Goal: Task Accomplishment & Management: Use online tool/utility

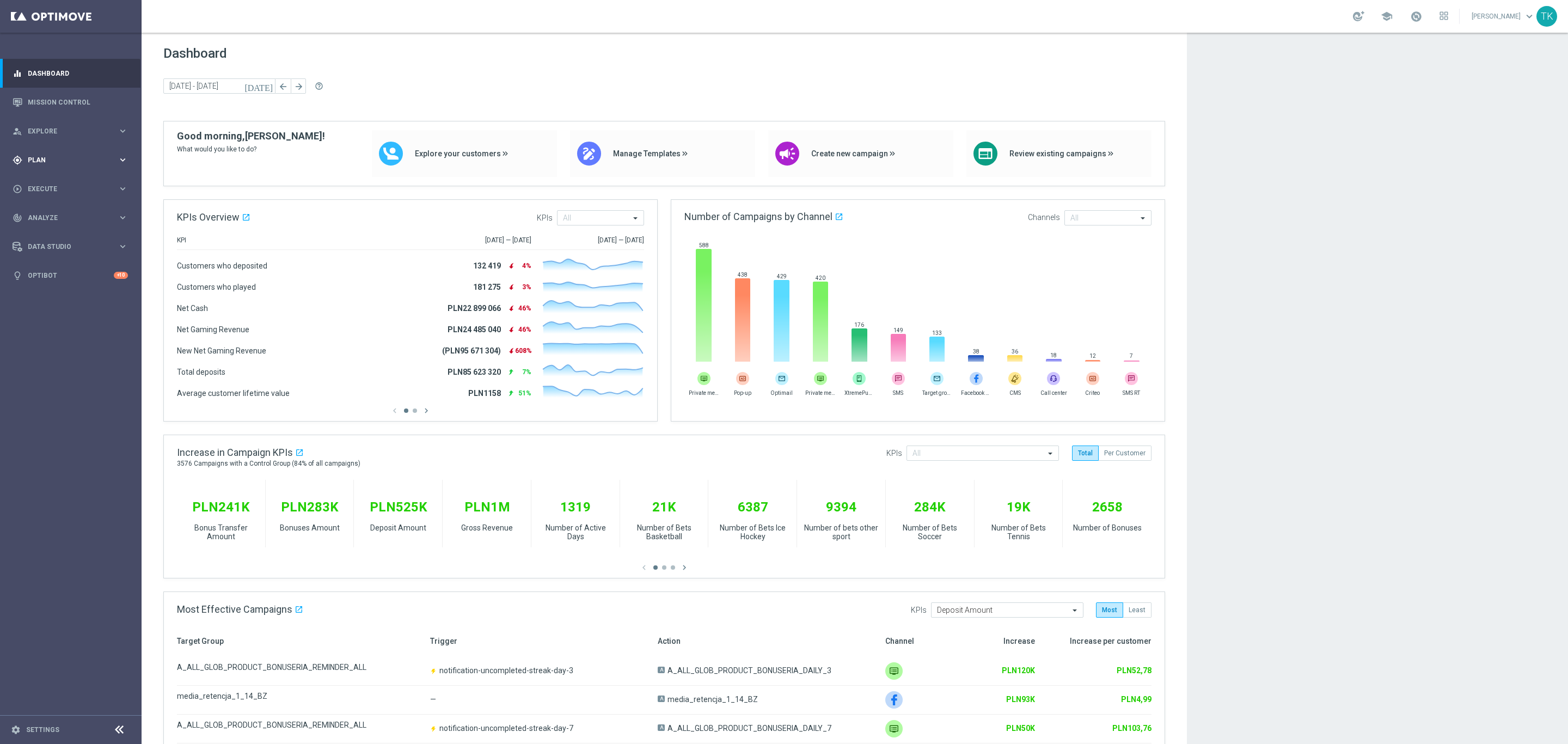
click at [38, 163] on div "gps_fixed Plan" at bounding box center [65, 160] width 105 height 10
click at [43, 214] on span "Templates" at bounding box center [68, 215] width 78 height 7
click at [44, 232] on link "Optimail" at bounding box center [73, 231] width 80 height 9
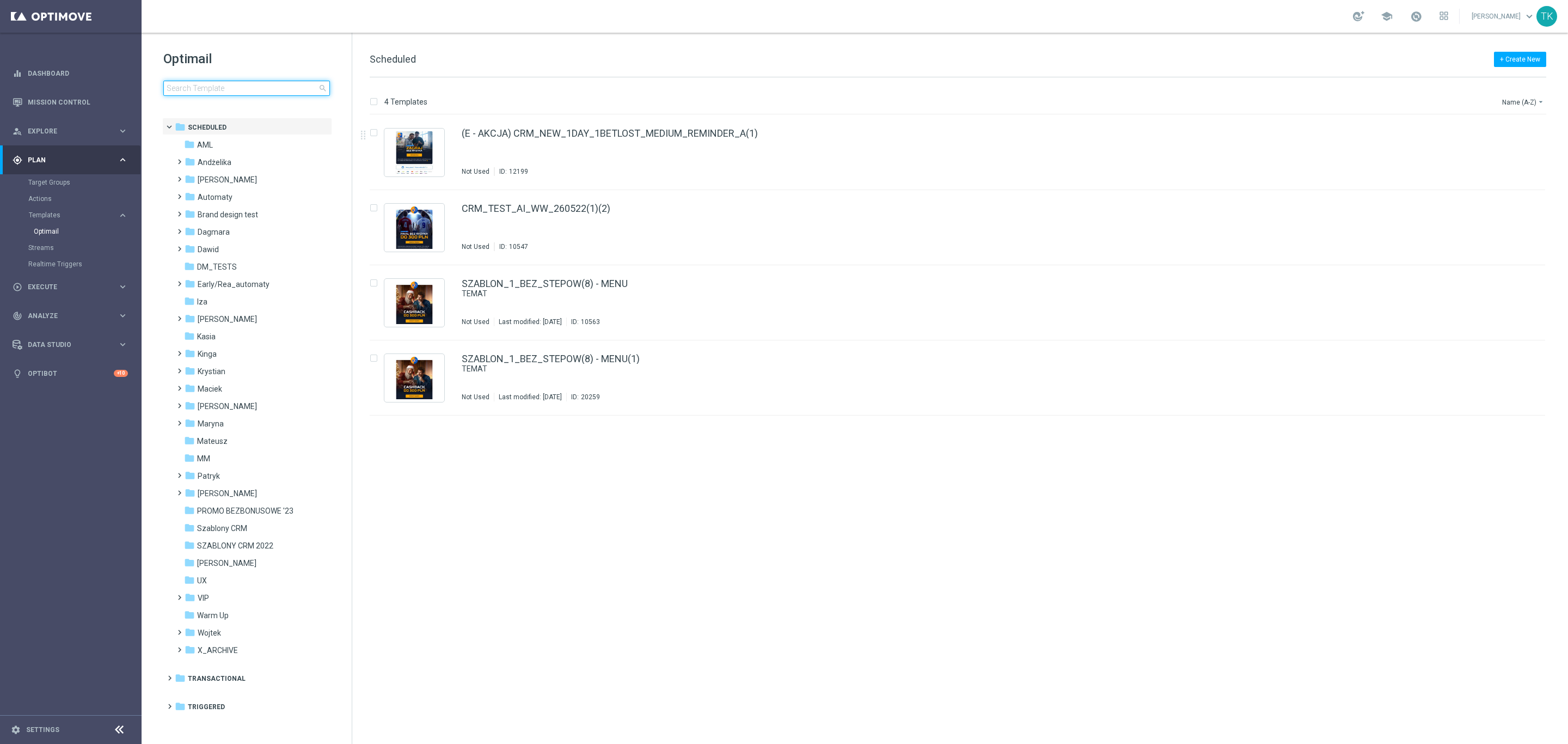
click at [214, 92] on input at bounding box center [247, 88] width 167 height 15
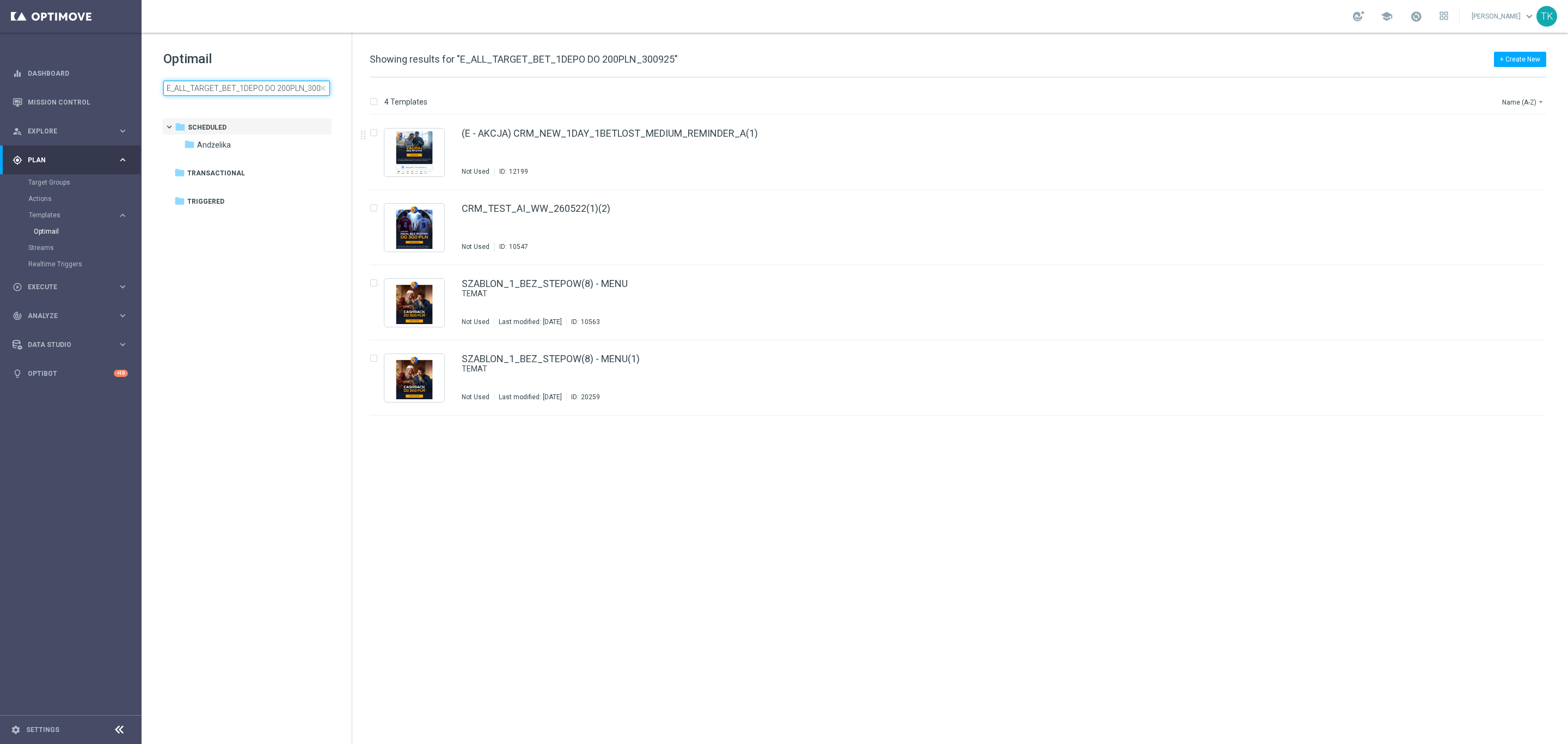
scroll to position [0, 10]
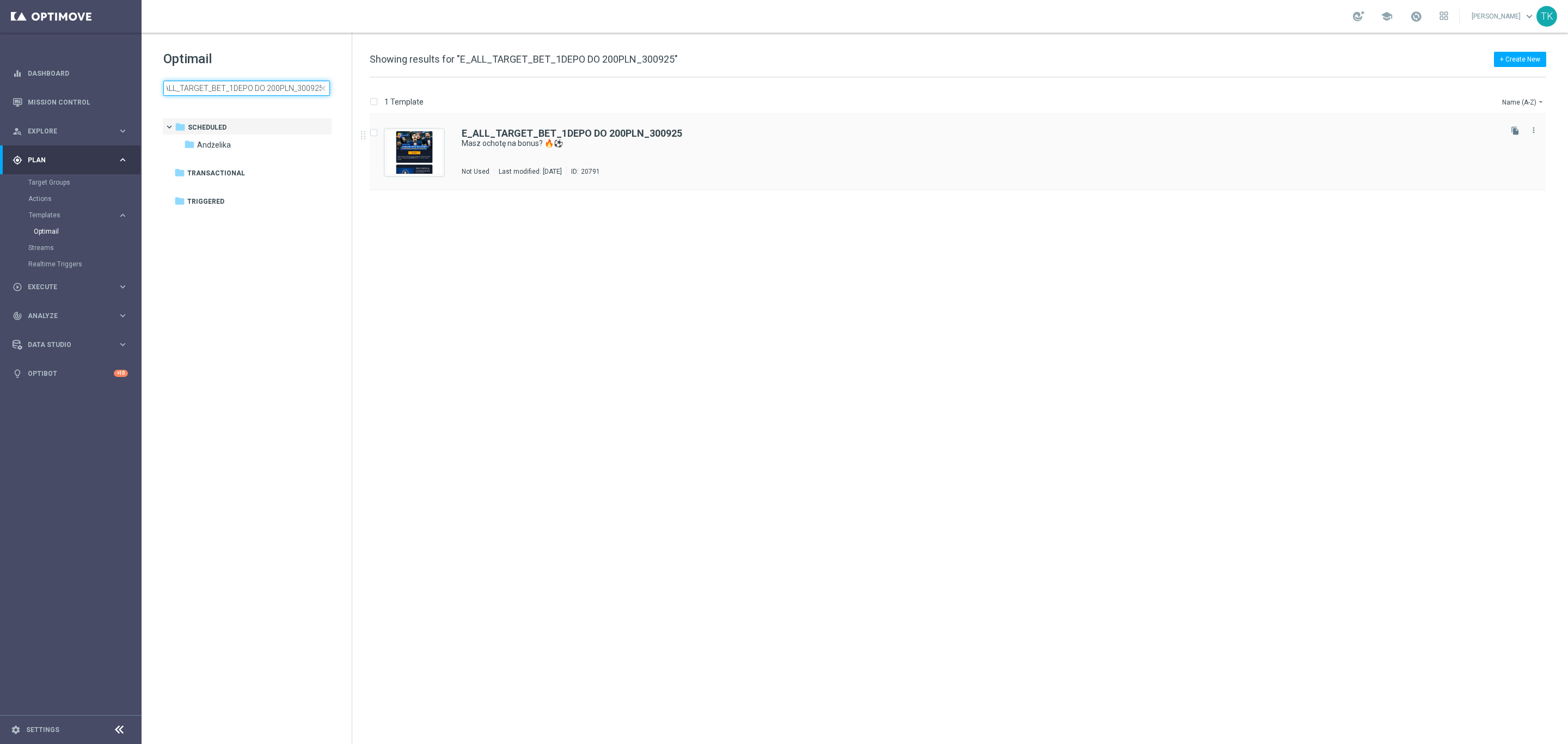
type input "E_ALL_TARGET_BET_1DEPO DO 200PLN_300925"
click at [671, 136] on b "E_ALL_TARGET_BET_1DEPO DO 200PLN_300925" at bounding box center [572, 133] width 220 height 12
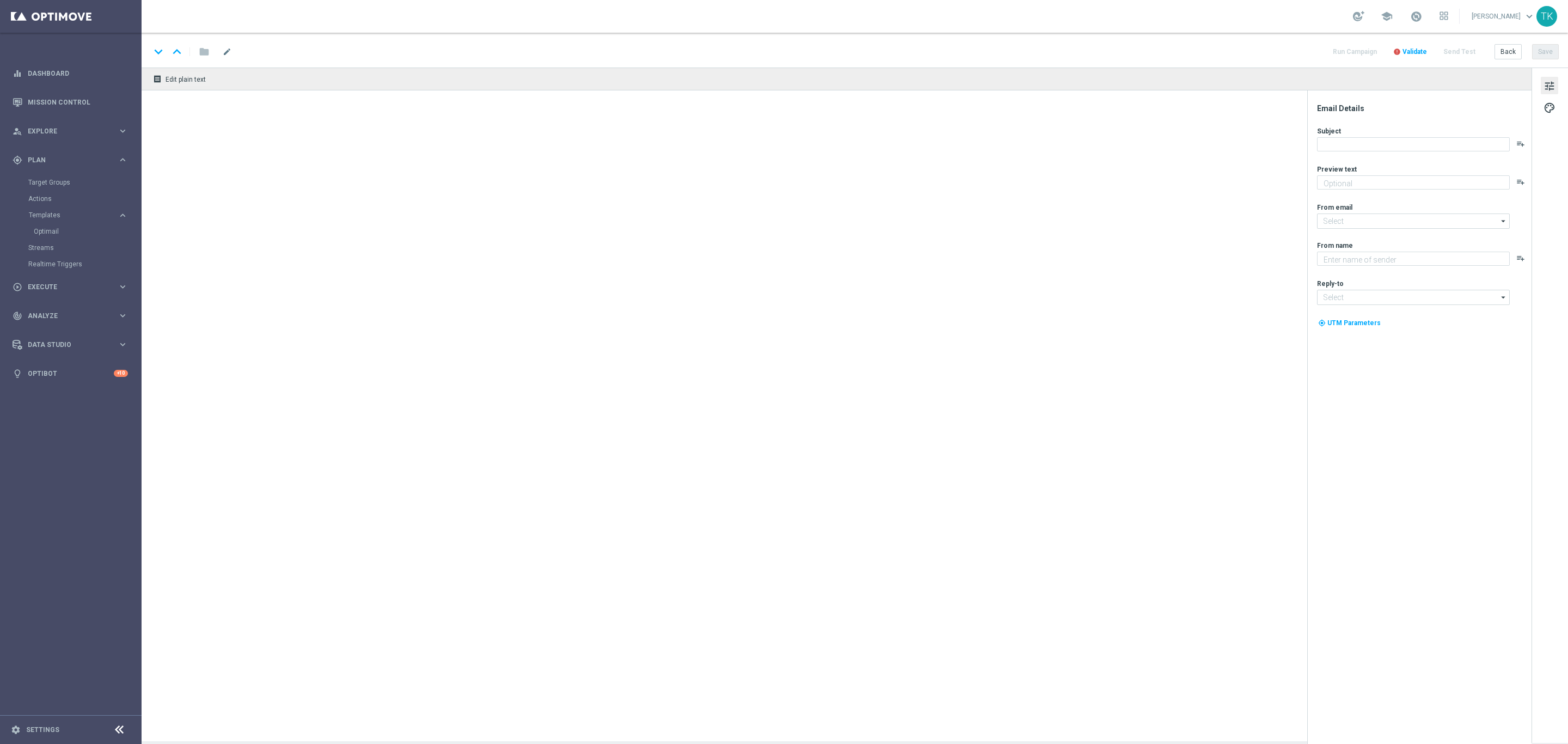
type textarea "Grają europejskie puchary! Zgarnij ekstra kasę za kupon do 200 zł 💸"
type input "oferta@sts.pl"
type textarea "STS"
type input "kontakt@sts.pl"
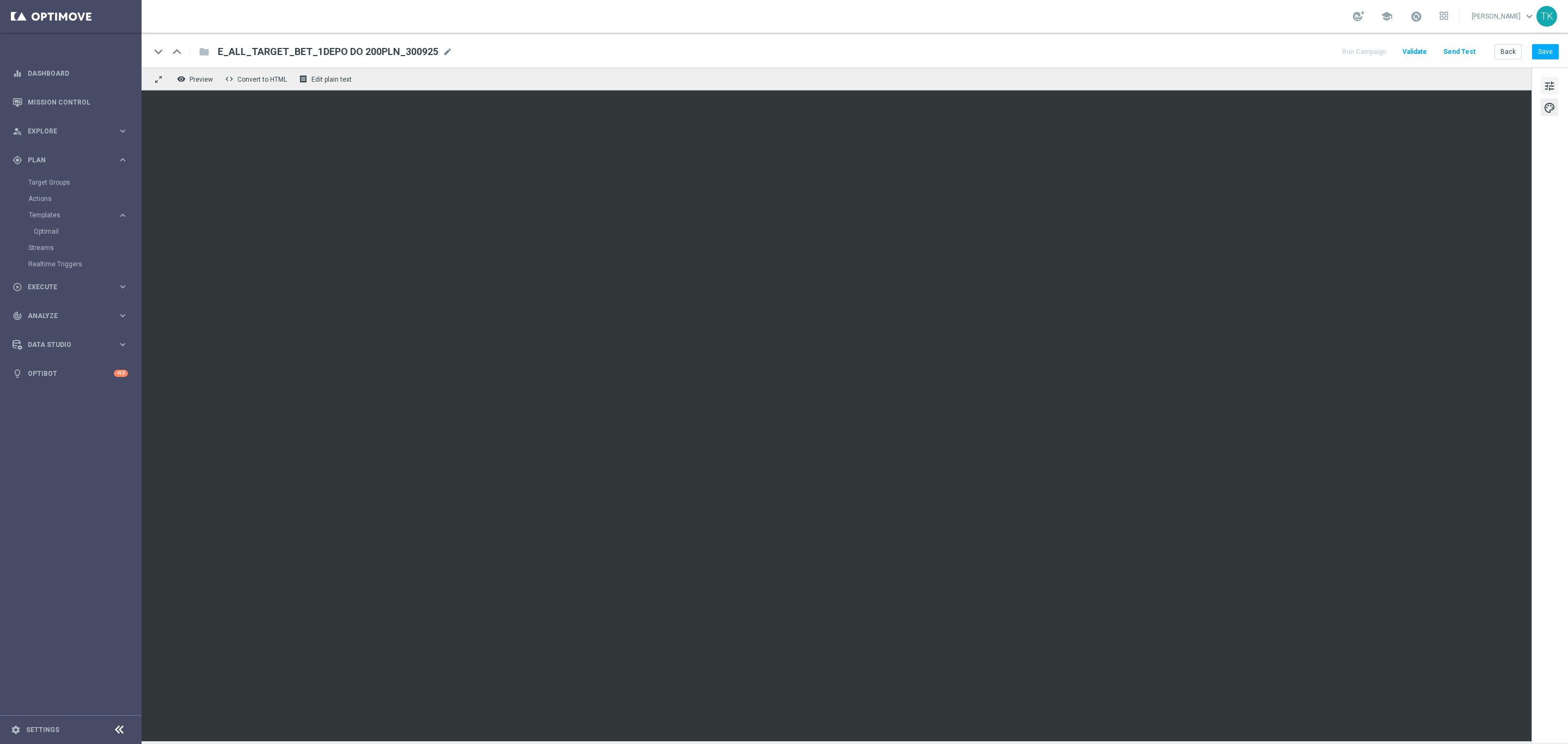
click at [1554, 86] on span "tune" at bounding box center [1550, 86] width 12 height 14
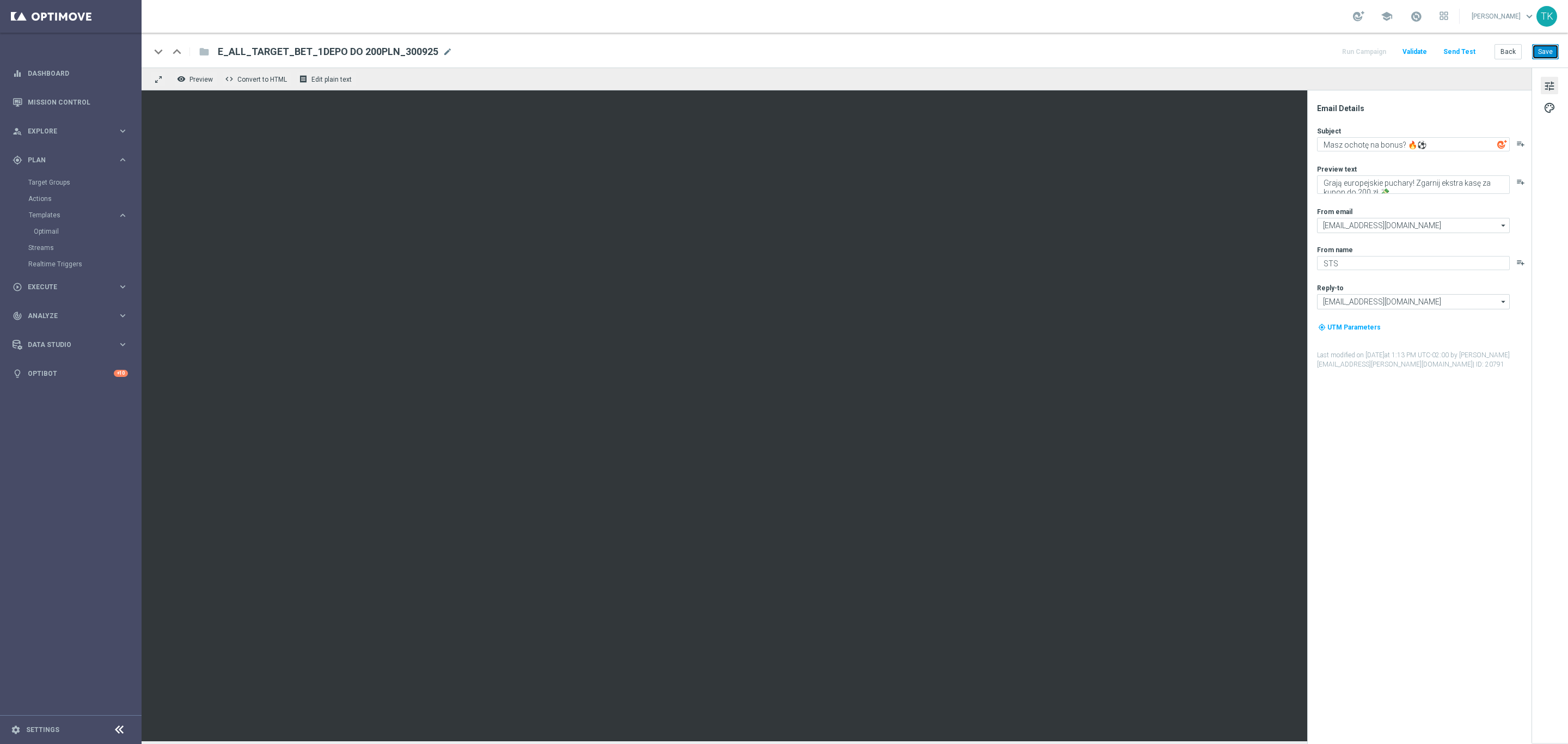
click at [1544, 49] on button "Save" at bounding box center [1545, 51] width 27 height 15
click at [1547, 49] on button "Save" at bounding box center [1545, 51] width 27 height 15
click at [1510, 49] on button "Back" at bounding box center [1508, 51] width 27 height 15
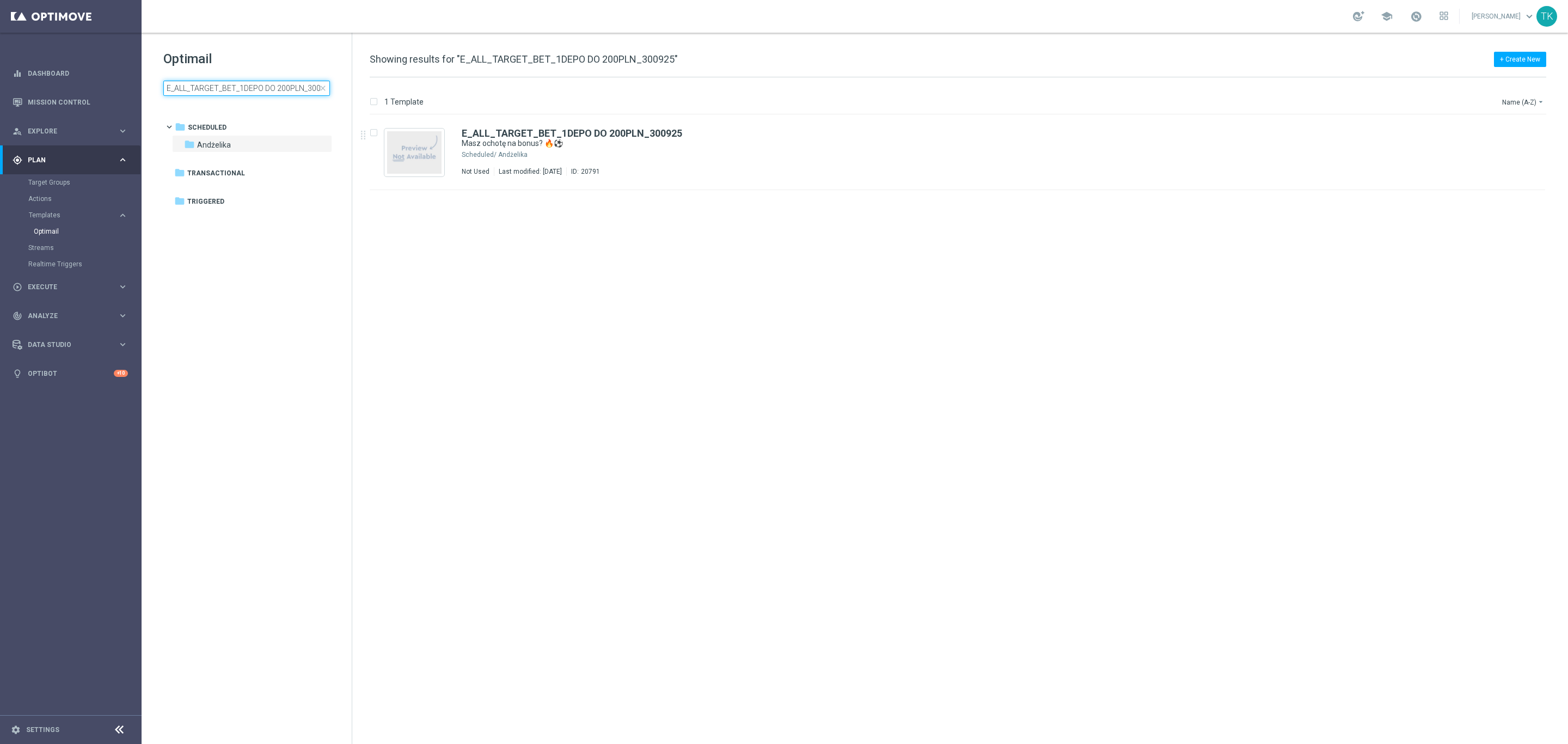
click at [201, 87] on input "E_ALL_TARGET_BET_1DEPO DO 200PLN_300925" at bounding box center [247, 88] width 167 height 15
type input "E_ALL_TARGET_BET_2DEPO DO 200PLN_300925"
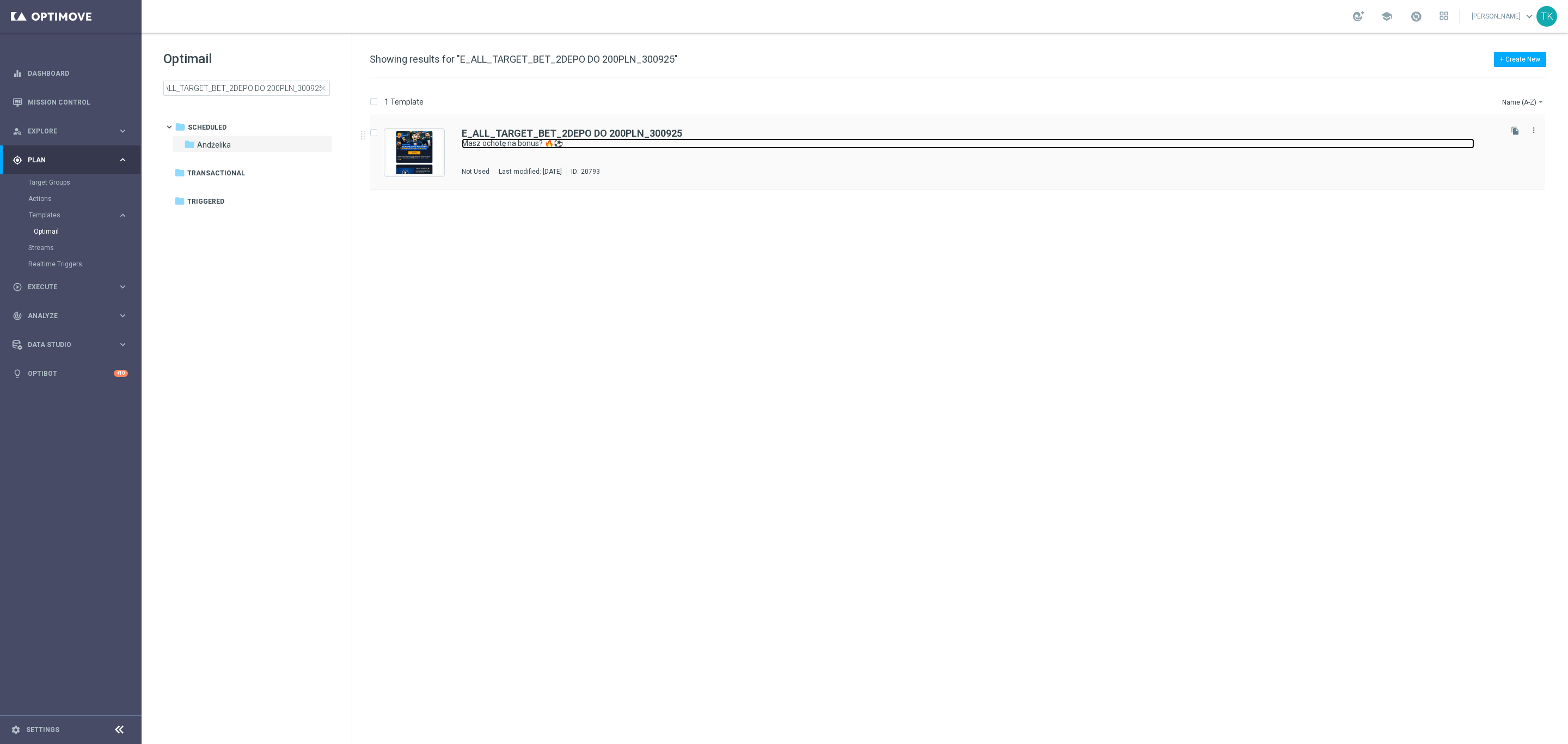
click at [662, 139] on link "Masz ochotę na bonus? 🔥⚽" at bounding box center [968, 143] width 1013 height 10
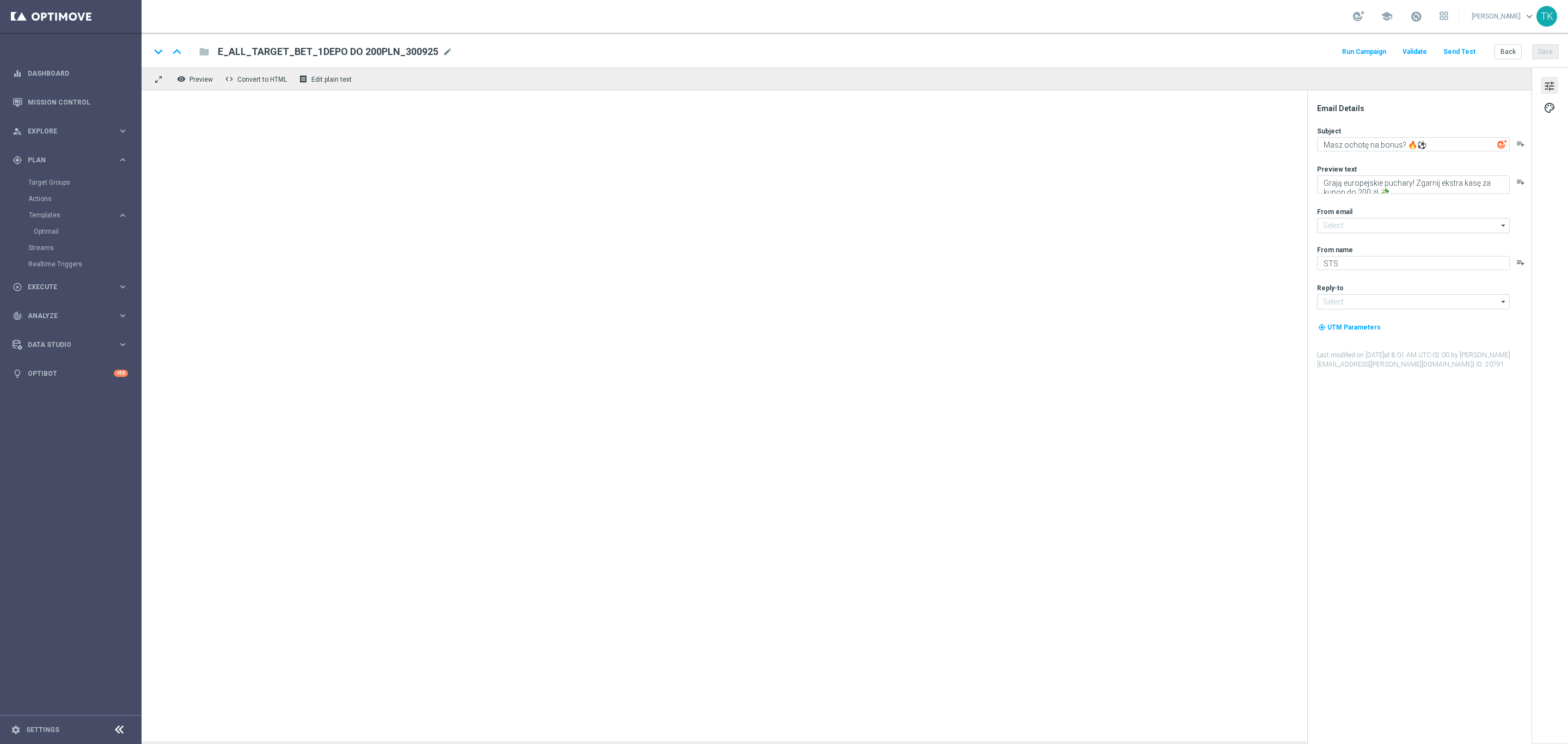
type input "oferta@sts.pl"
type input "kontakt@sts.pl"
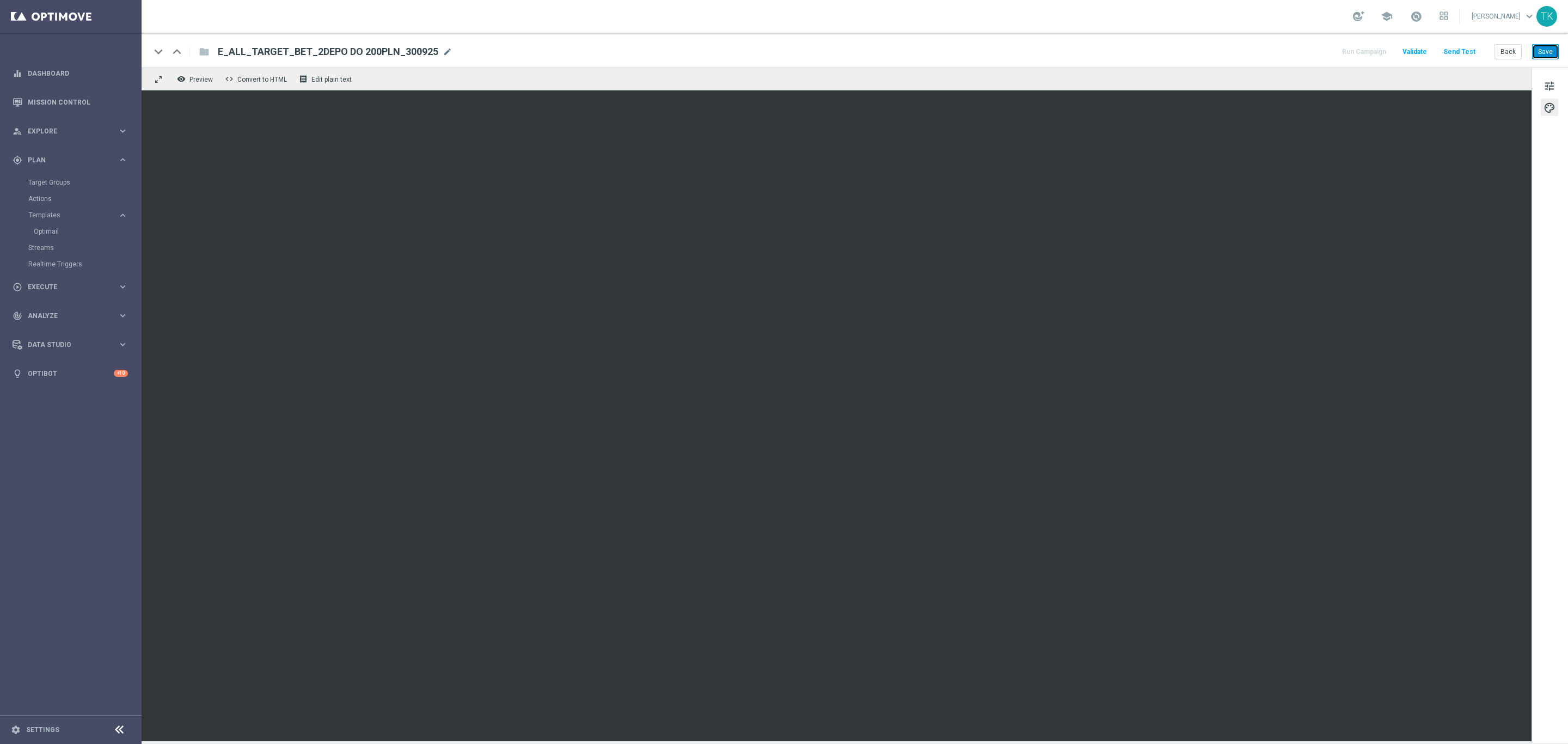
click at [1550, 55] on button "Save" at bounding box center [1545, 51] width 27 height 15
click at [1537, 53] on button "Save" at bounding box center [1545, 51] width 27 height 15
click at [1513, 49] on button "Back" at bounding box center [1508, 51] width 27 height 15
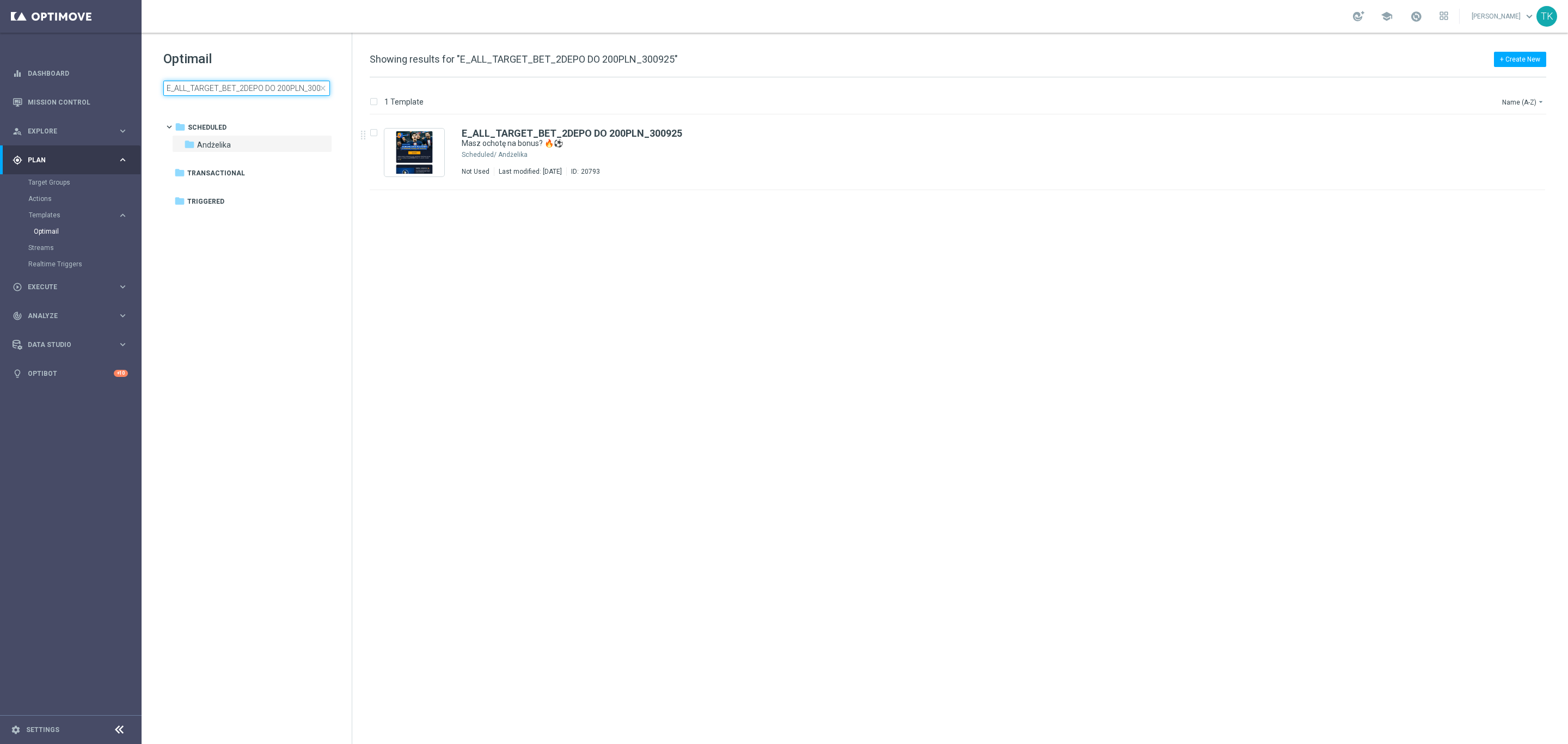
click at [228, 91] on input "E_ALL_TARGET_BET_2DEPO DO 200PLN_300925" at bounding box center [247, 88] width 167 height 15
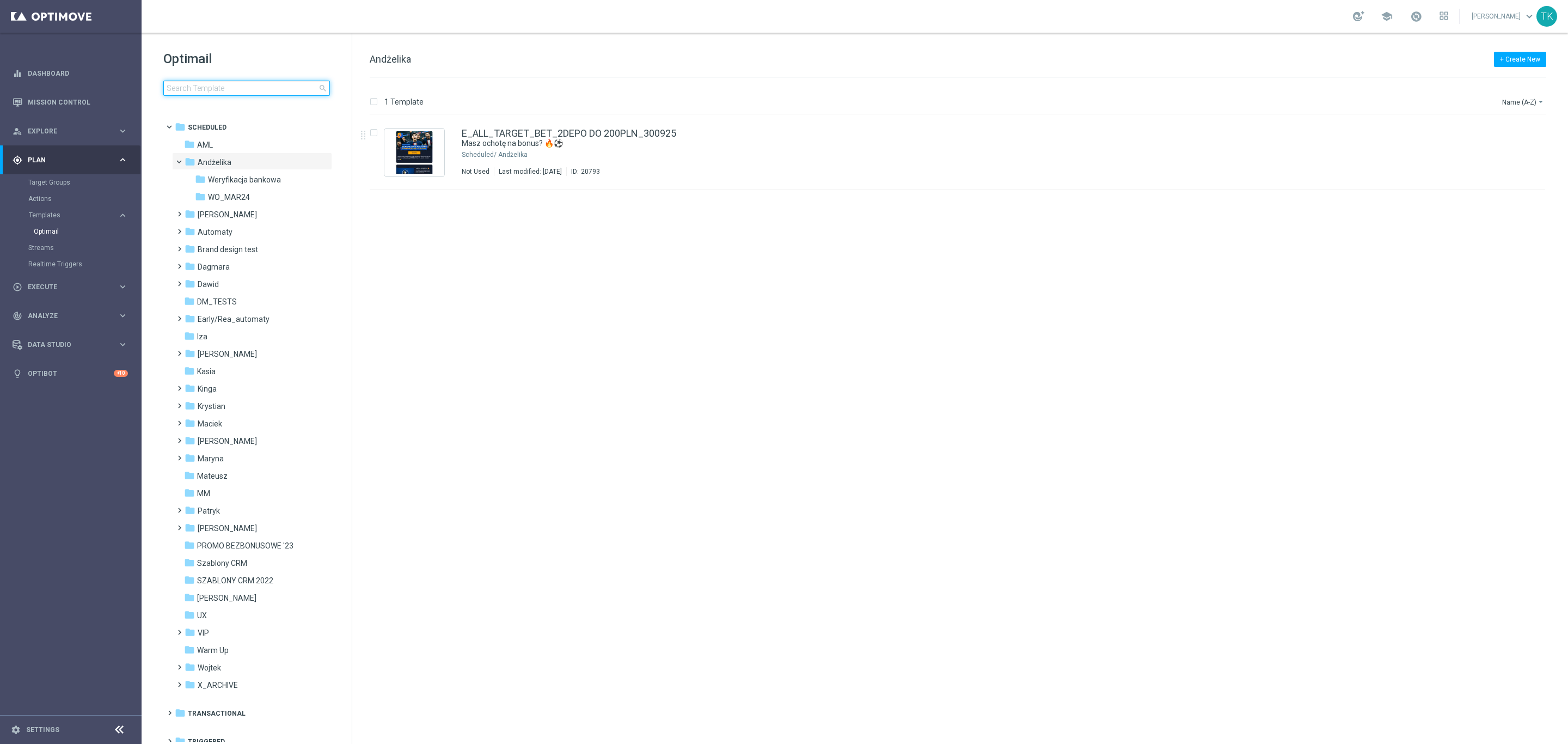
type input "E_ALL_TARGET_BET_3DEPO DO 200PLN_300925"
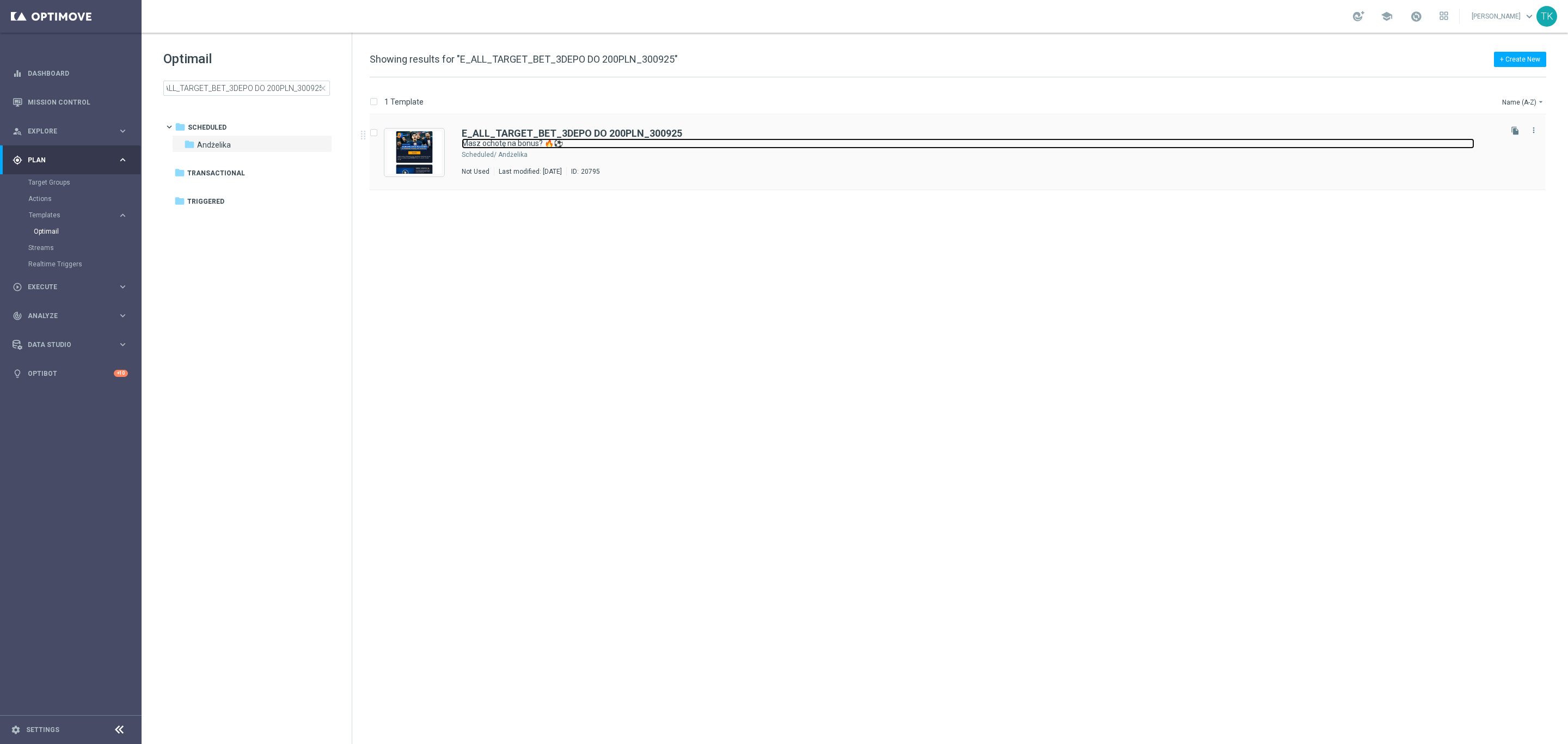
click at [651, 146] on link "Masz ochotę na bonus? 🔥⚽" at bounding box center [968, 143] width 1013 height 10
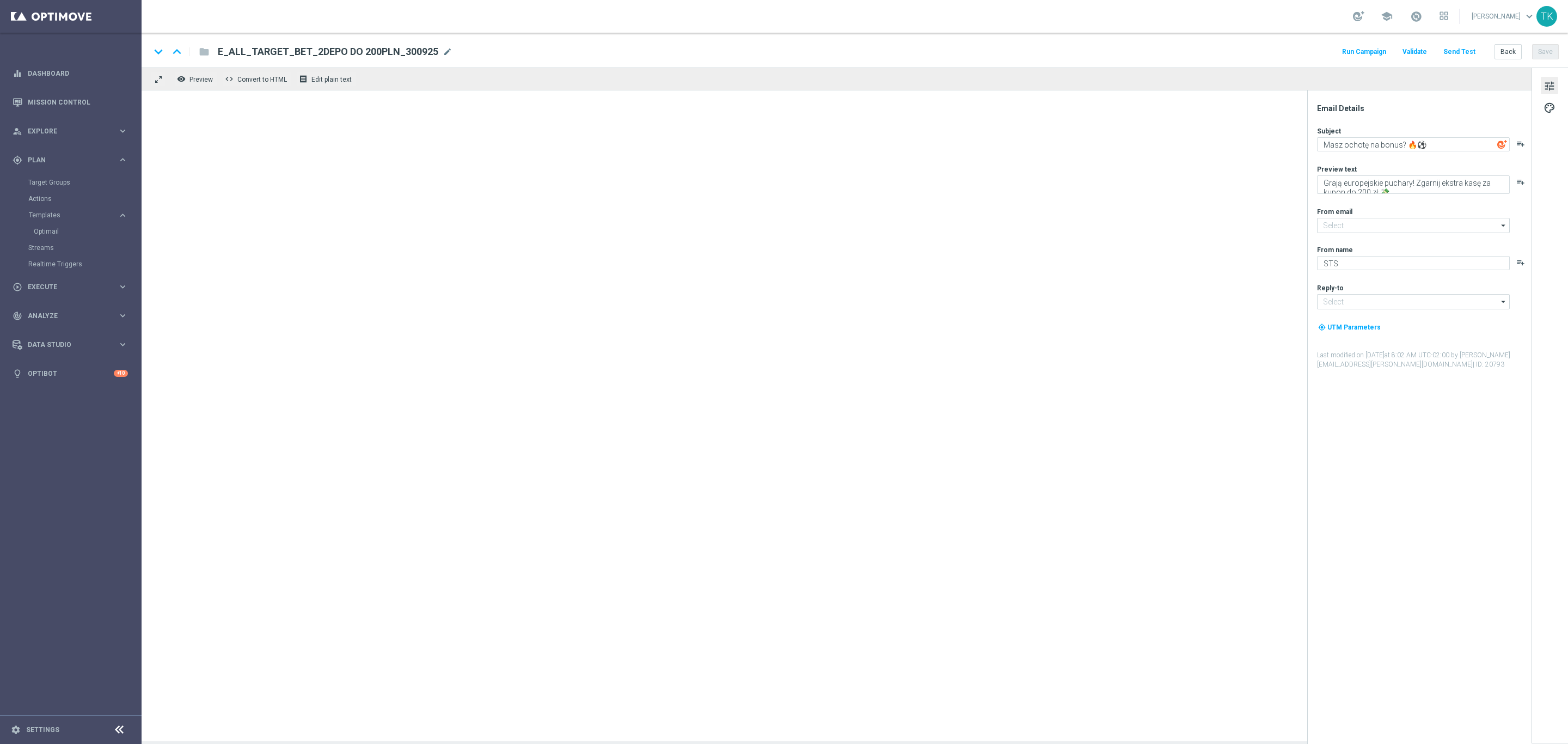
type input "oferta@sts.pl"
type input "kontakt@sts.pl"
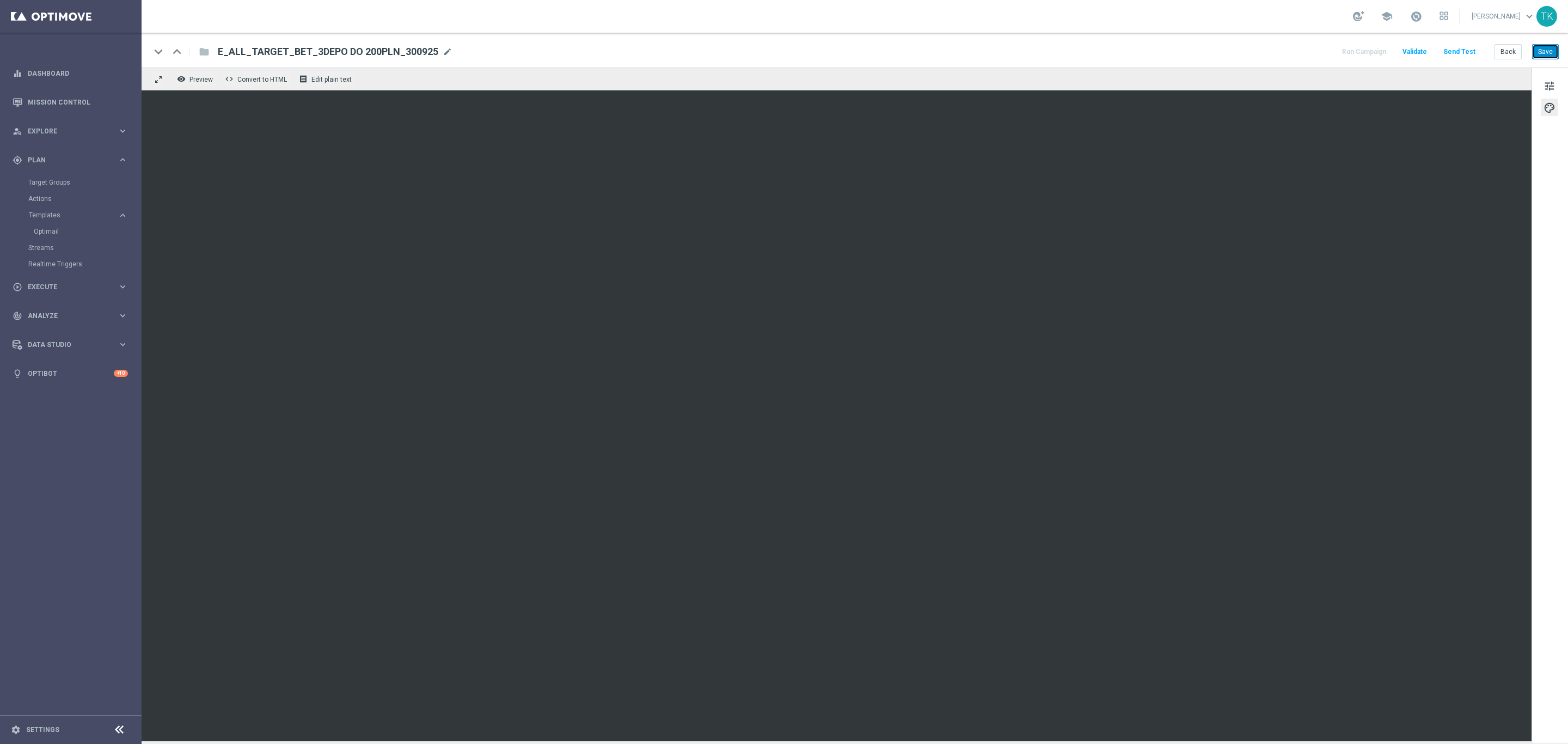
click at [1549, 59] on button "Save" at bounding box center [1545, 51] width 27 height 15
click at [1549, 80] on span "tune" at bounding box center [1550, 86] width 12 height 14
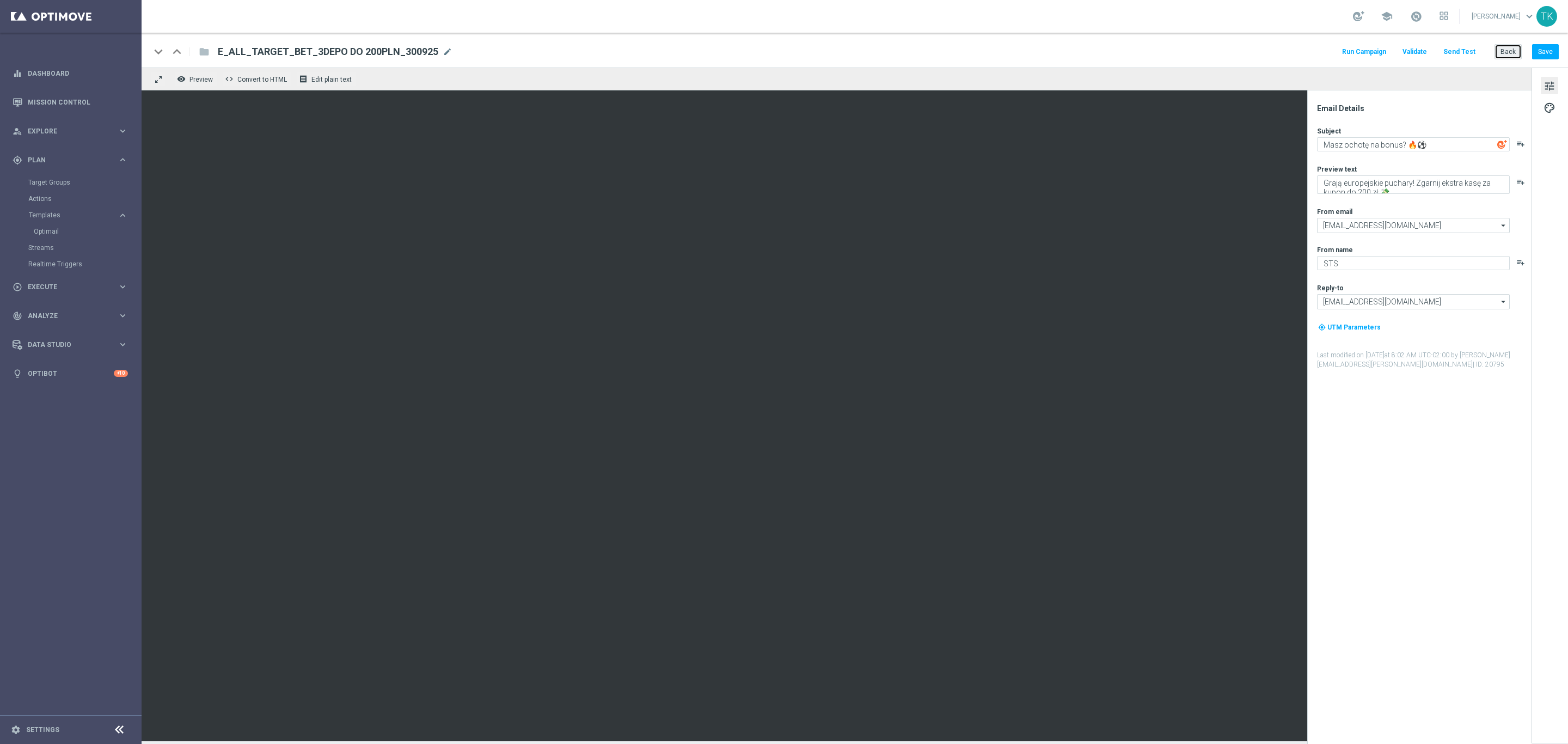
click at [1514, 51] on button "Back" at bounding box center [1508, 51] width 27 height 15
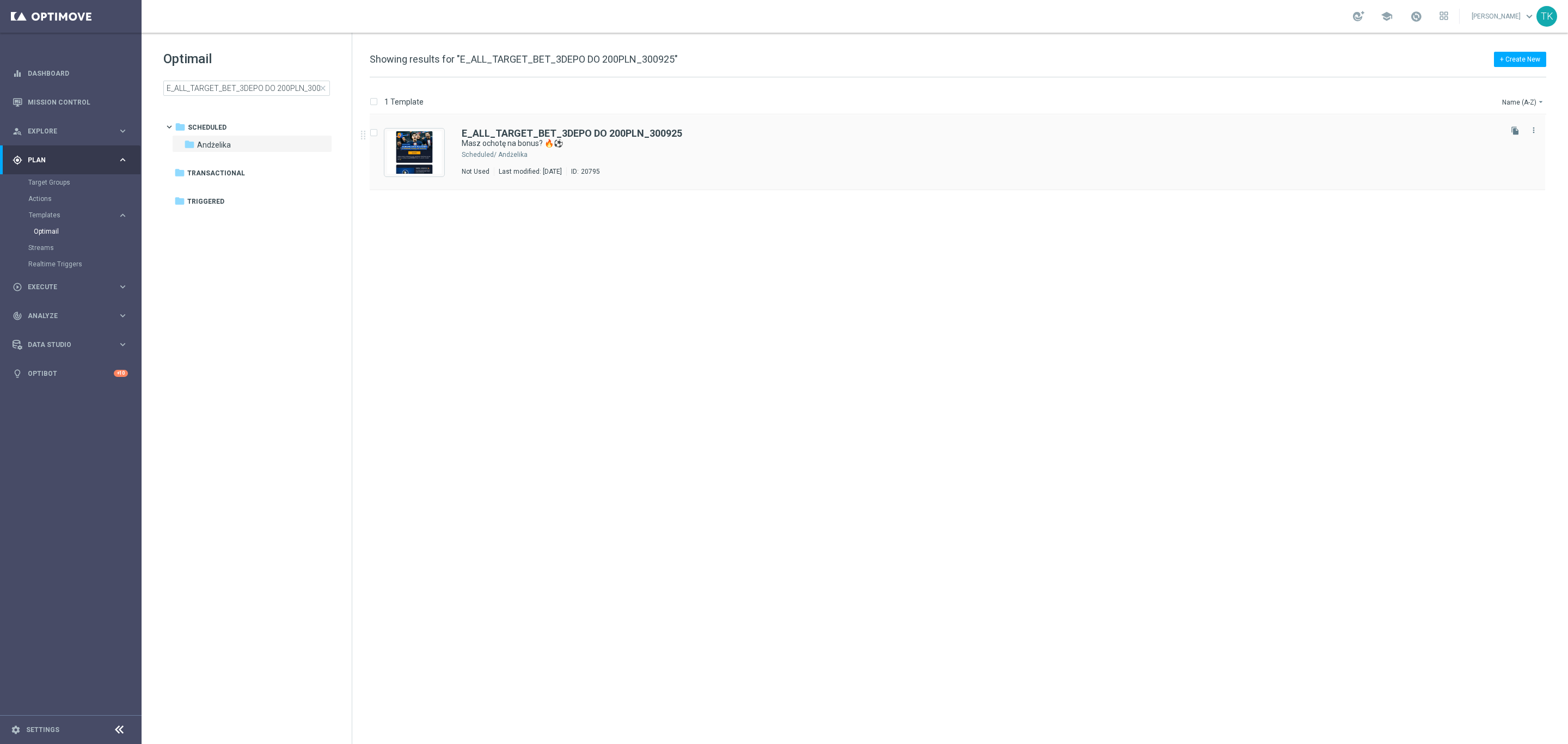
click at [691, 177] on div "E_ALL_TARGET_BET_3DEPO DO 200PLN_300925 Masz ochotę na bonus? 🔥⚽ Scheduled/ And…" at bounding box center [957, 152] width 1175 height 75
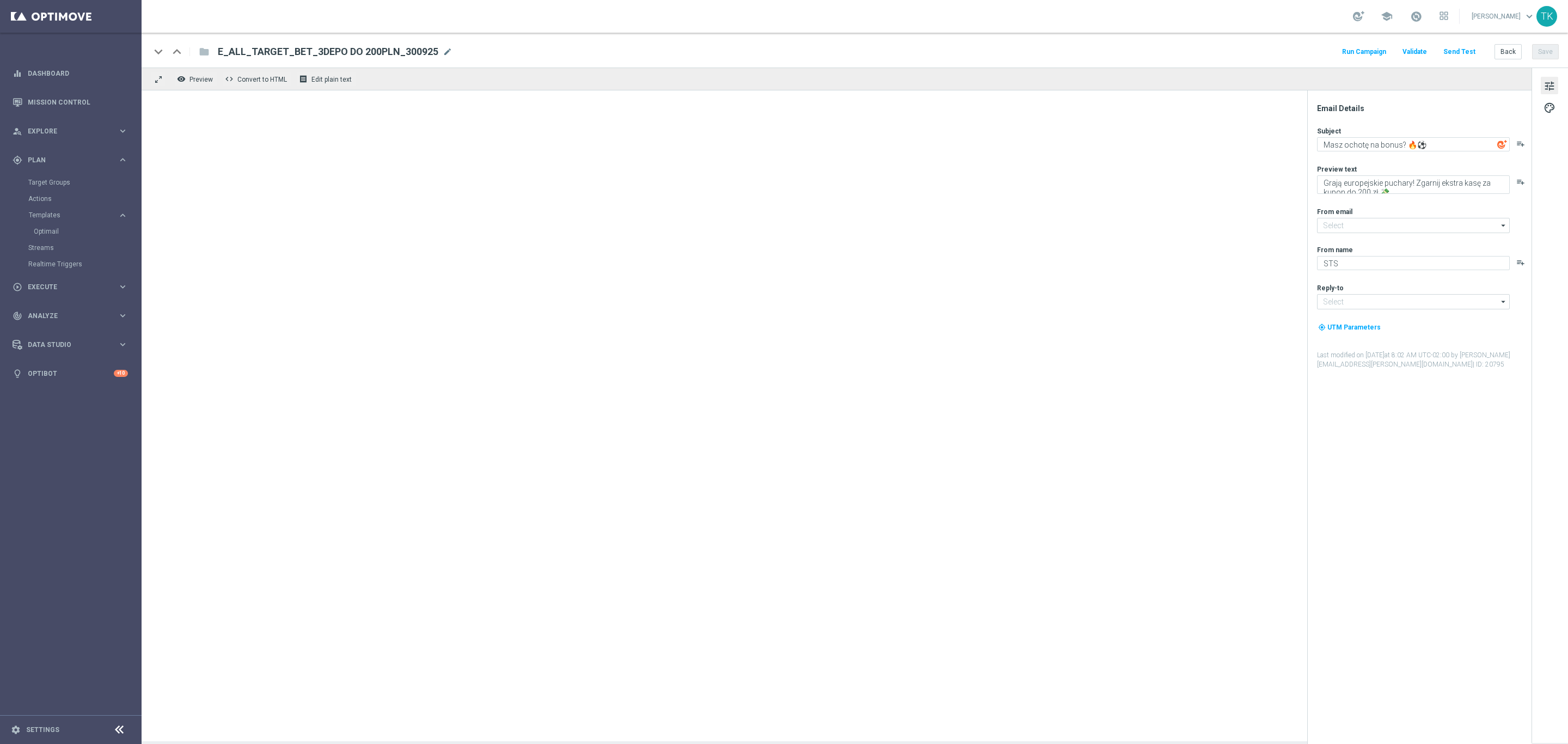
type input "oferta@sts.pl"
type input "kontakt@sts.pl"
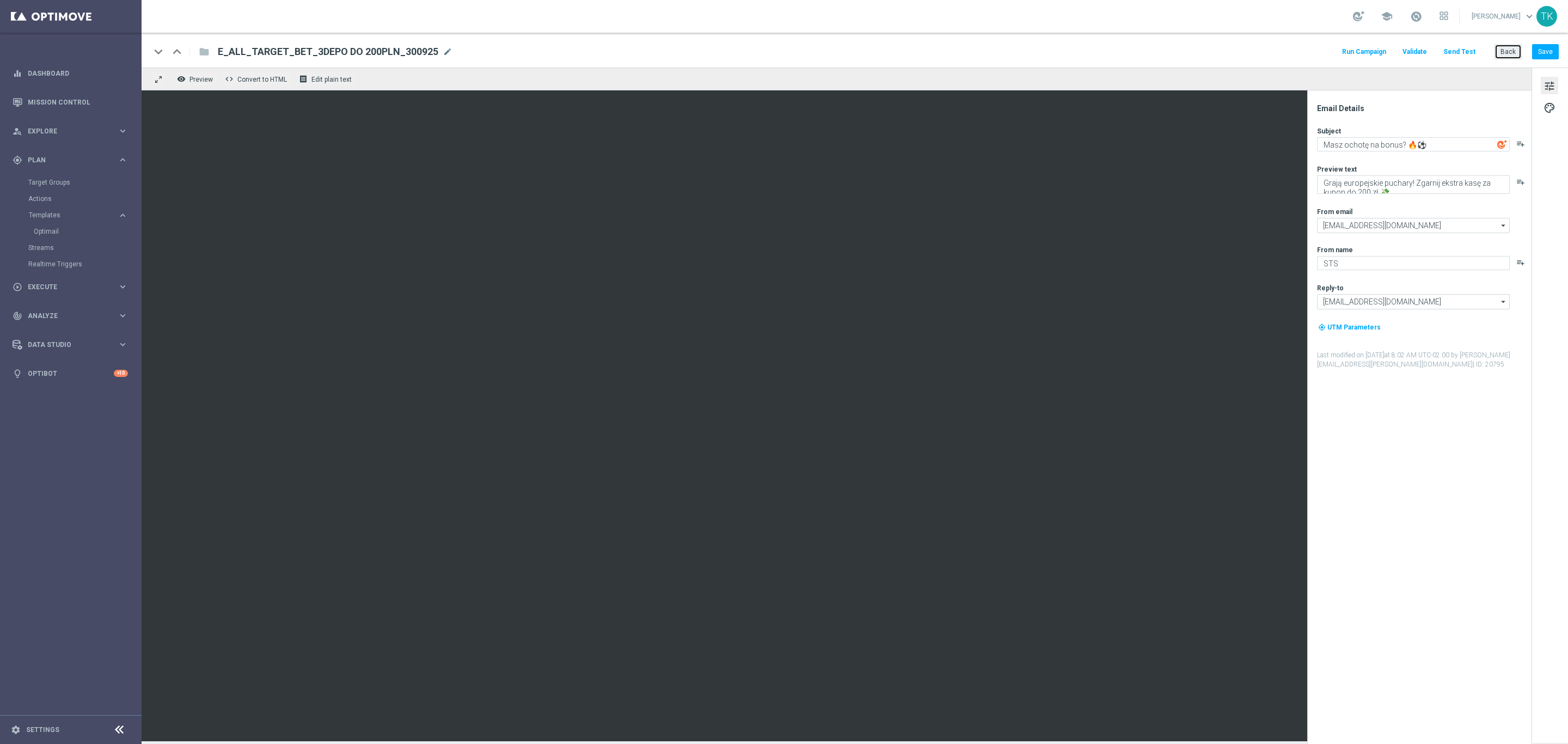
click at [1505, 54] on button "Back" at bounding box center [1508, 51] width 27 height 15
